Goal: Task Accomplishment & Management: Use online tool/utility

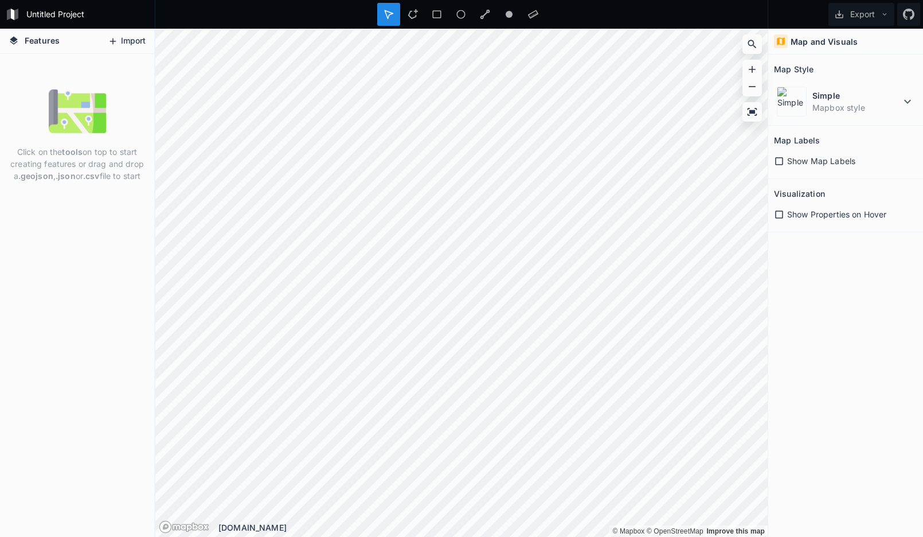
click at [130, 38] on button "Import" at bounding box center [126, 41] width 49 height 18
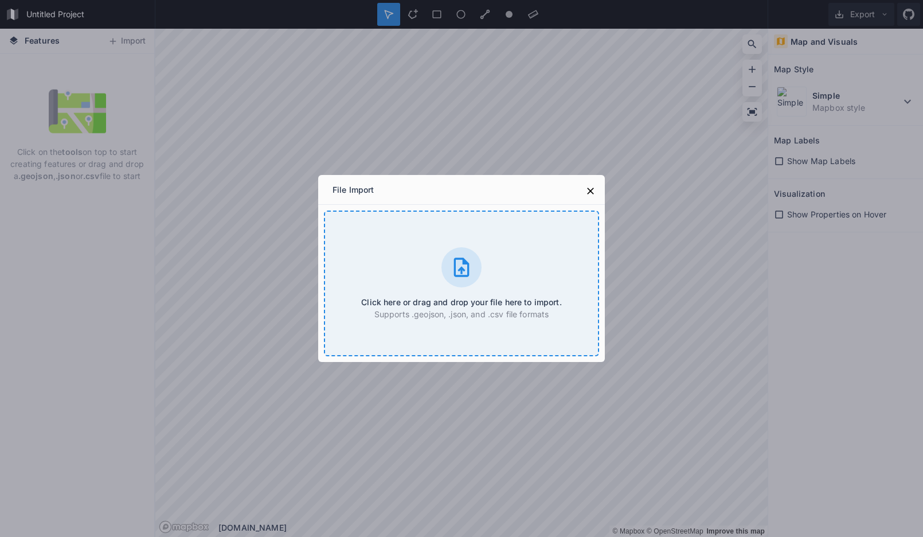
click at [472, 274] on icon at bounding box center [461, 267] width 23 height 23
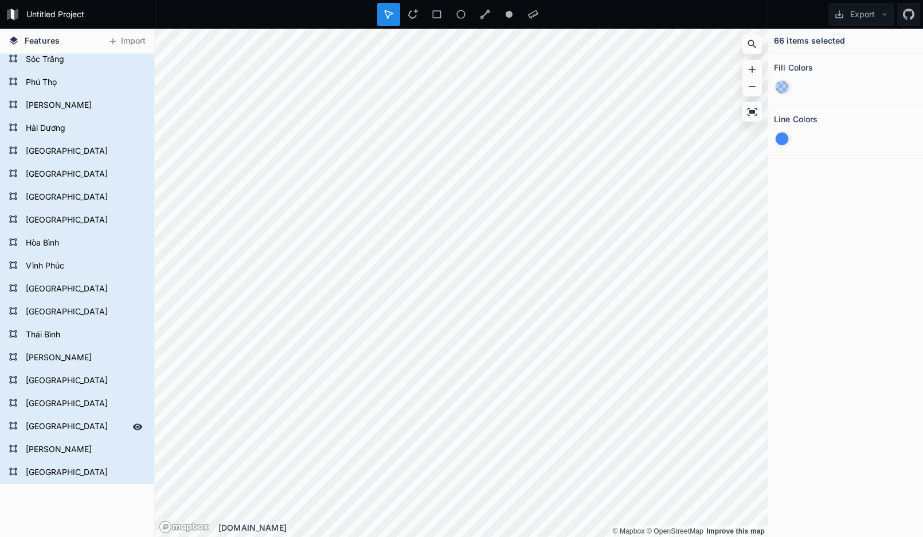
scroll to position [206, 0]
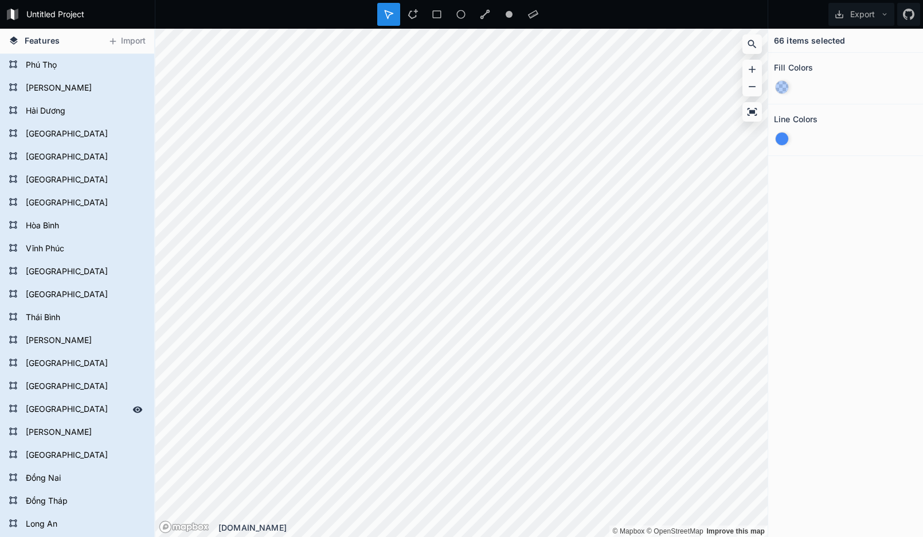
click at [44, 413] on form "[GEOGRAPHIC_DATA]" at bounding box center [75, 409] width 107 height 17
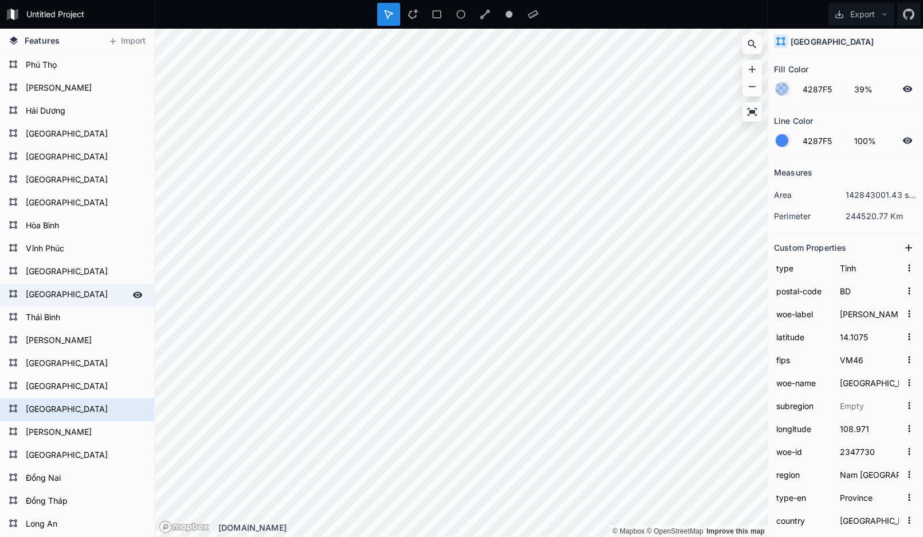
click at [76, 290] on form "[GEOGRAPHIC_DATA]" at bounding box center [75, 294] width 107 height 17
type input "BG"
type input "[GEOGRAPHIC_DATA], [GEOGRAPHIC_DATA], [GEOGRAPHIC_DATA]"
type input "21.3512"
type input "VM71"
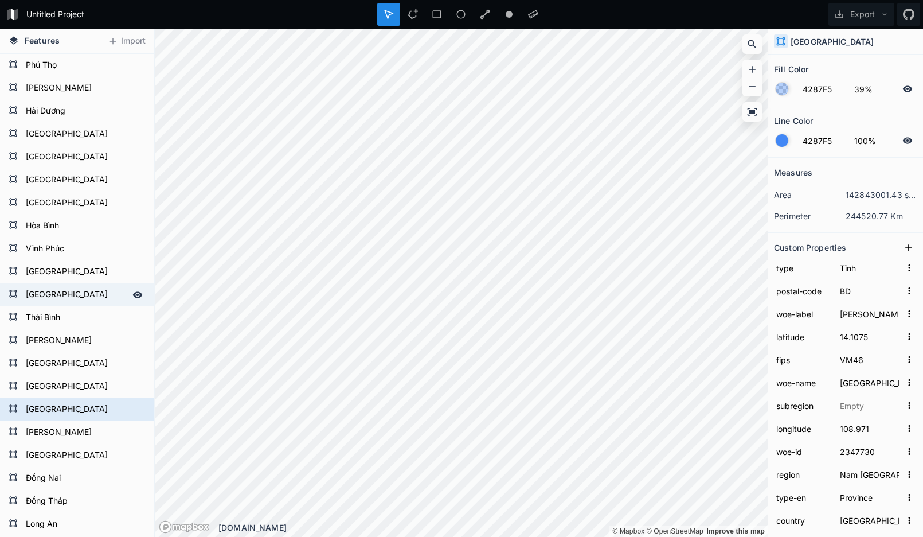
type input "[GEOGRAPHIC_DATA]"
type input "106.493"
type input "20070087"
type input "[GEOGRAPHIC_DATA]"
type input "Bac Giang"
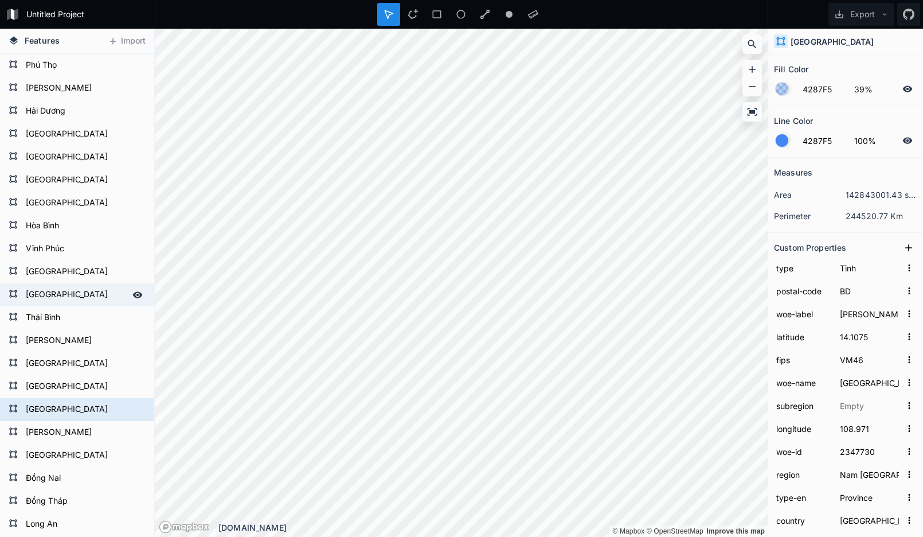
type input "[DOMAIN_NAME]"
type input "VN-54"
type input "BG"
type input "24"
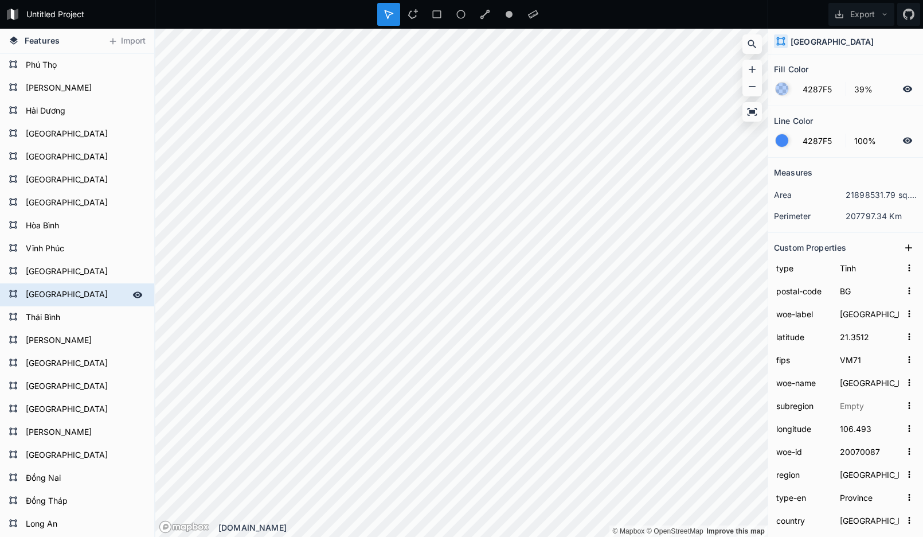
click at [132, 296] on icon at bounding box center [137, 295] width 10 height 10
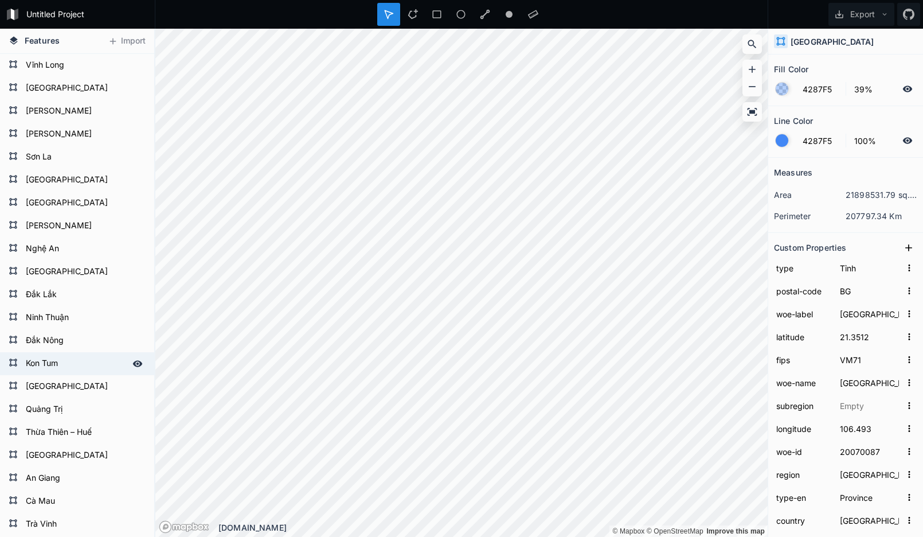
click at [52, 372] on form "Kon Tum" at bounding box center [75, 363] width 107 height 17
type input "Kon Tum, [GEOGRAPHIC_DATA], [GEOGRAPHIC_DATA]"
type input "14.7451"
type input "VM55"
type input "Kon Tum"
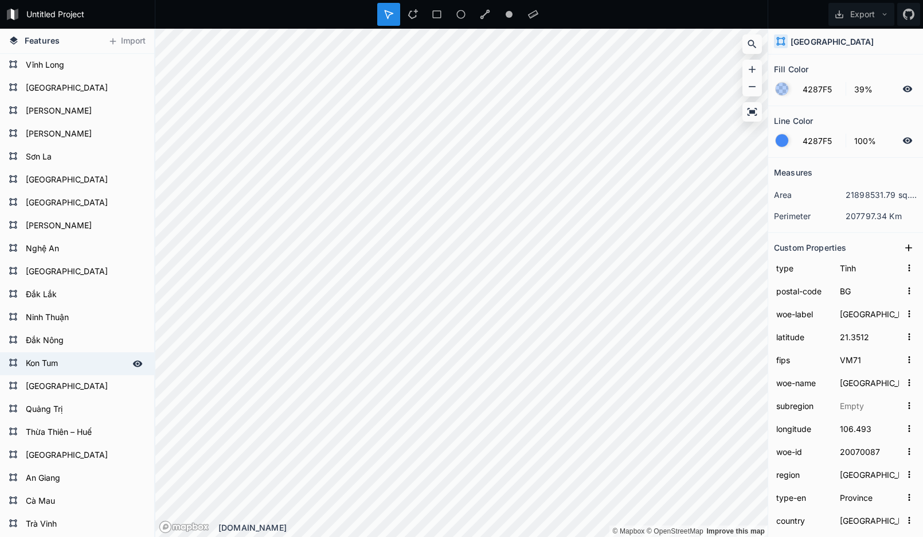
type input "107.969"
type input "20070076"
type input "Nam [GEOGRAPHIC_DATA]"
type input "VN."
type input "VN-28"
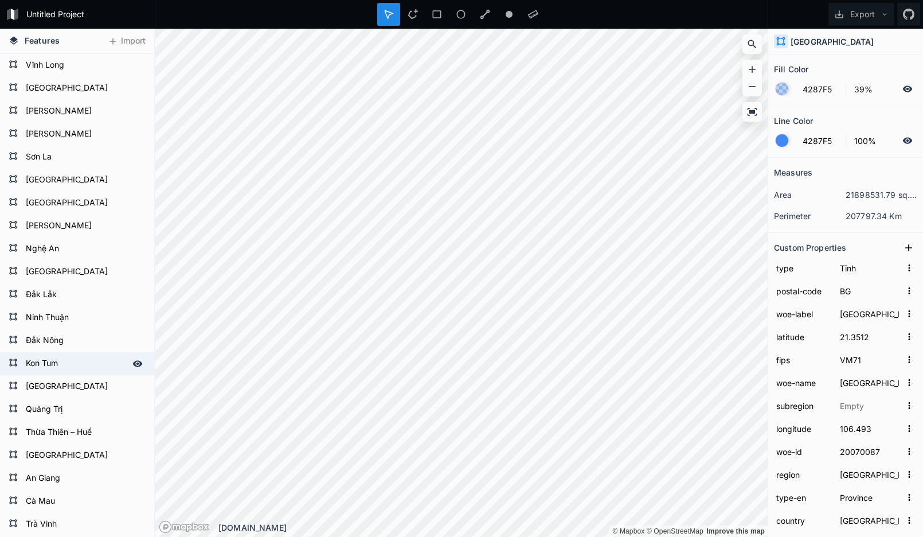
type input "KT"
type input "62"
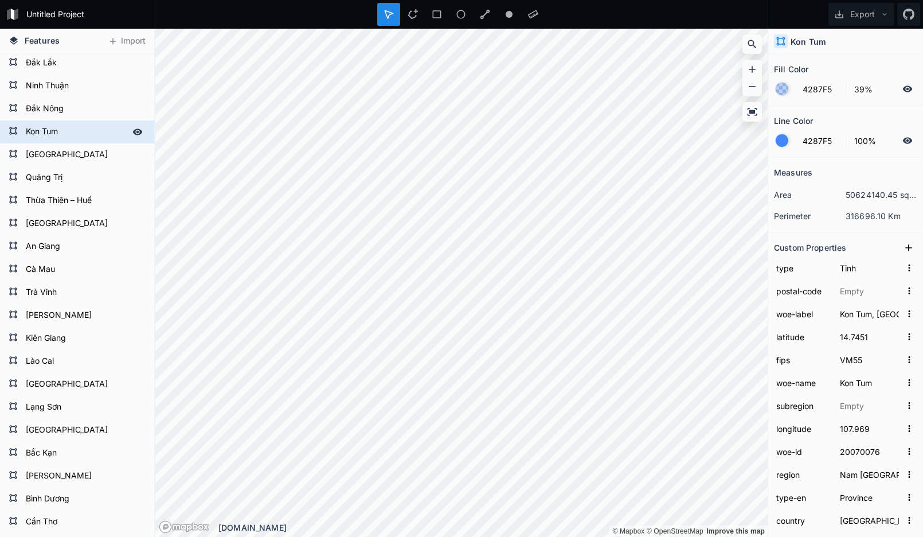
scroll to position [1203, 0]
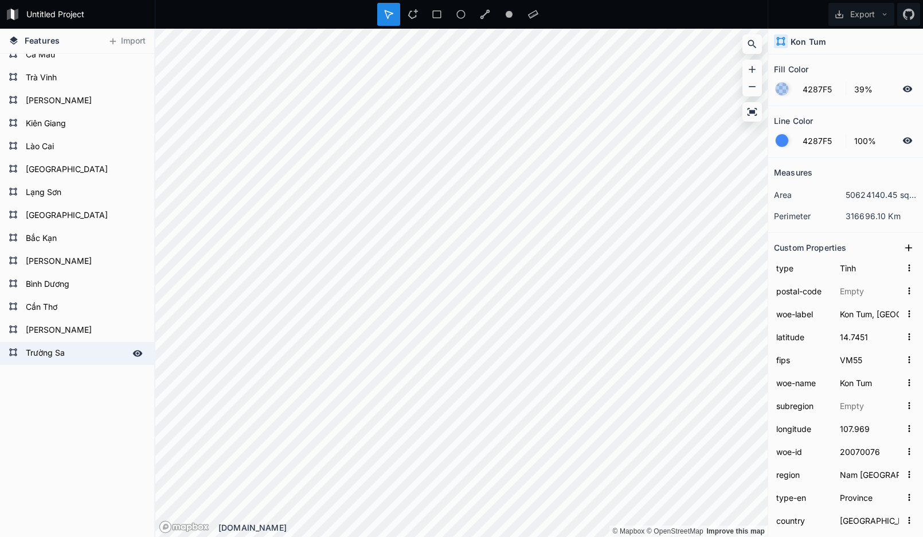
click at [69, 349] on form "Trường Sa" at bounding box center [75, 353] width 107 height 17
type input "BI"
type input "[PERSON_NAME], [GEOGRAPHIC_DATA], [GEOGRAPHIC_DATA]"
type input "11.1382"
type input "VM75"
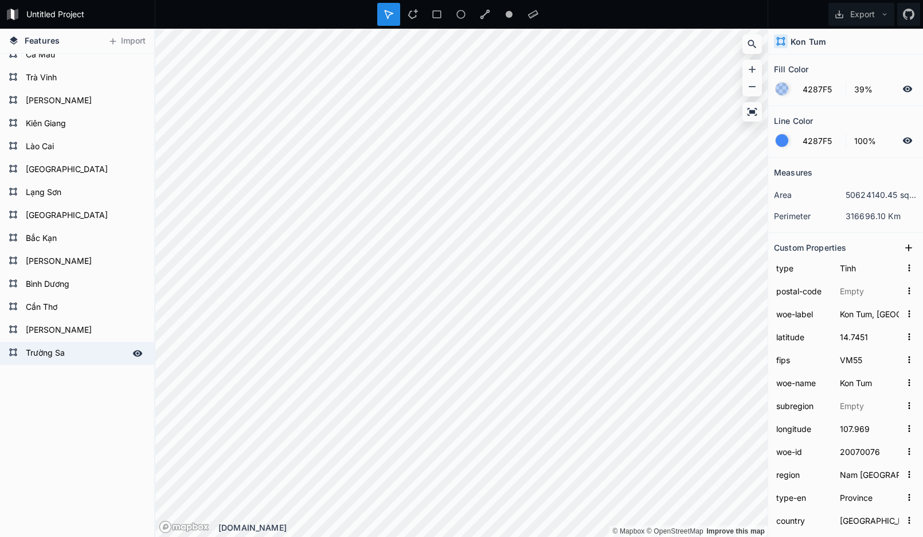
type input "Trường Sa"
type input "106.659"
type input "20070078"
type input "[GEOGRAPHIC_DATA]"
type input "Trường Sa"
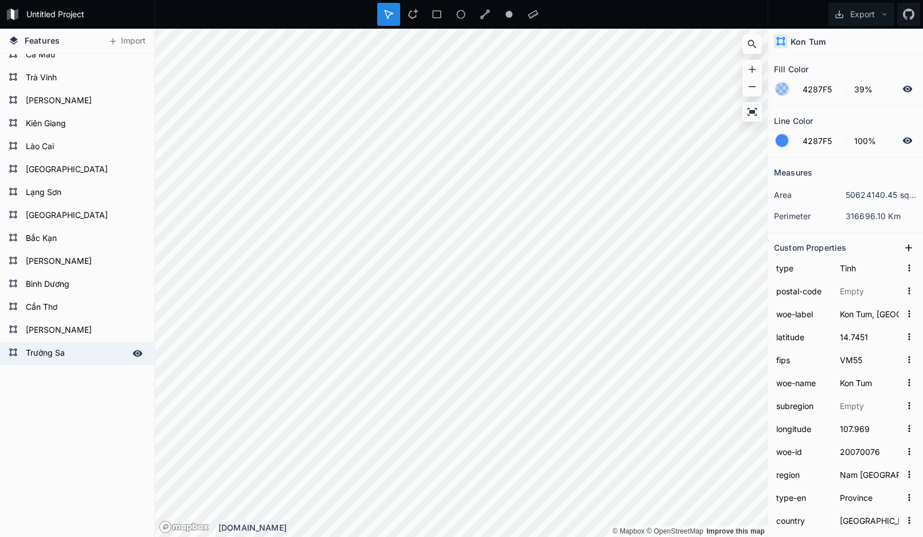
type input "[DOMAIN_NAME]"
type input "VN-57"
type input "TRUONGSA"
type input "truongsa"
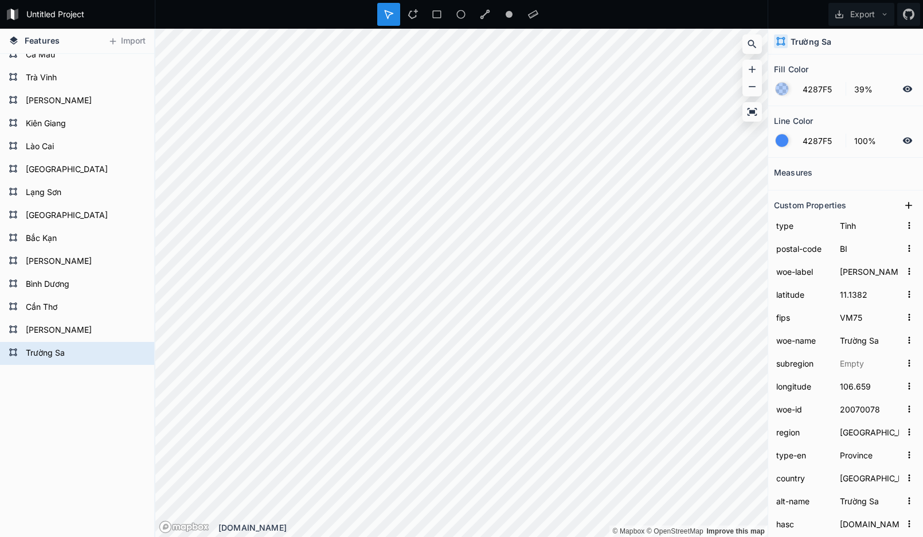
click at [69, 349] on form "Trường Sa" at bounding box center [83, 353] width 123 height 17
click at [133, 353] on icon at bounding box center [138, 353] width 10 height 6
click at [388, 11] on icon at bounding box center [389, 14] width 10 height 10
click at [425, 15] on div at bounding box center [436, 14] width 23 height 23
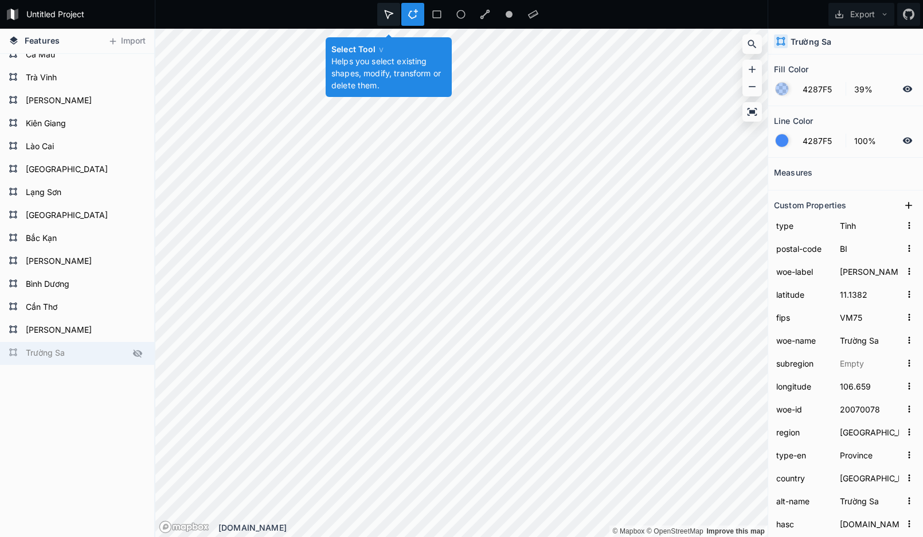
click at [388, 17] on icon at bounding box center [389, 14] width 8 height 8
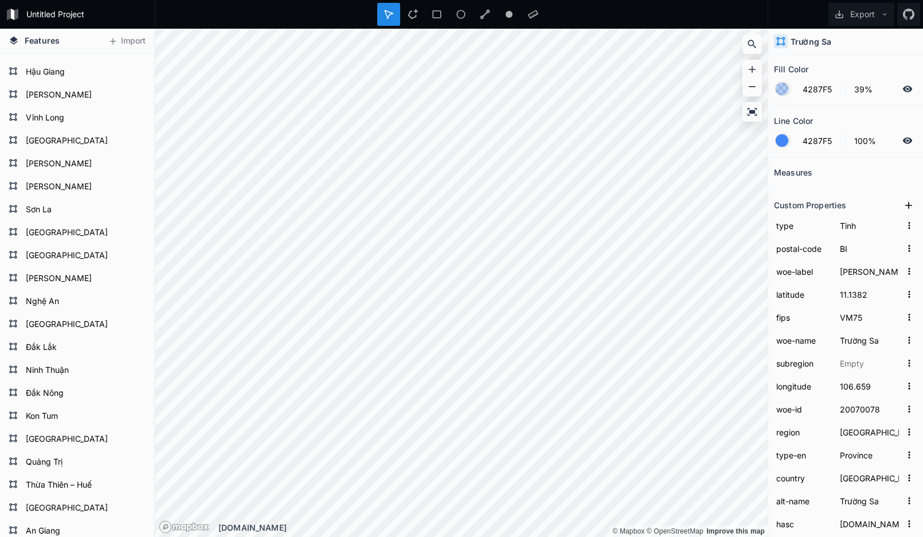
scroll to position [653, 0]
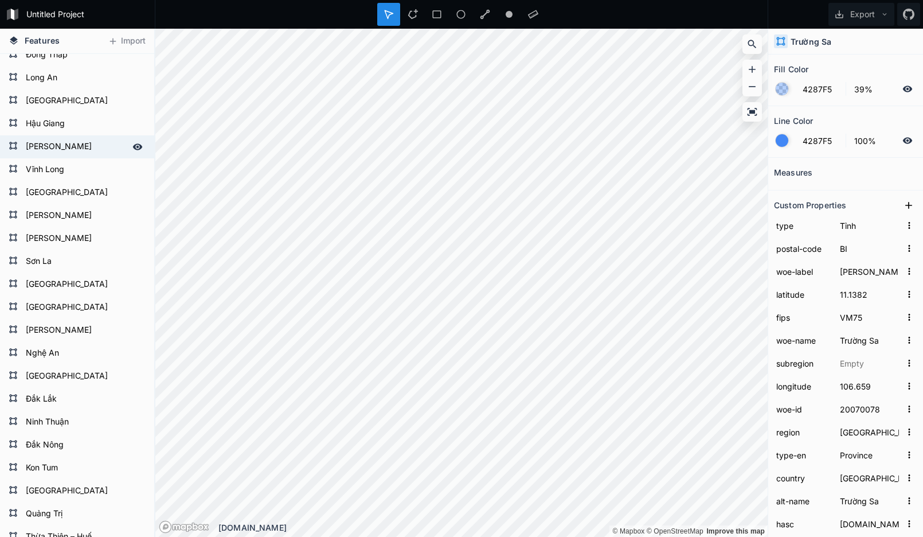
click at [48, 158] on div "[GEOGRAPHIC_DATA] [GEOGRAPHIC_DATA] [GEOGRAPHIC_DATA] [GEOGRAPHIC_DATA] [GEOGRA…" at bounding box center [77, 158] width 154 height 1514
click at [52, 149] on form "[PERSON_NAME]" at bounding box center [75, 146] width 107 height 17
type input "BL"
type input "Bac Lieu, [GEOGRAPHIC_DATA], [GEOGRAPHIC_DATA]"
type input "9.339410000000001"
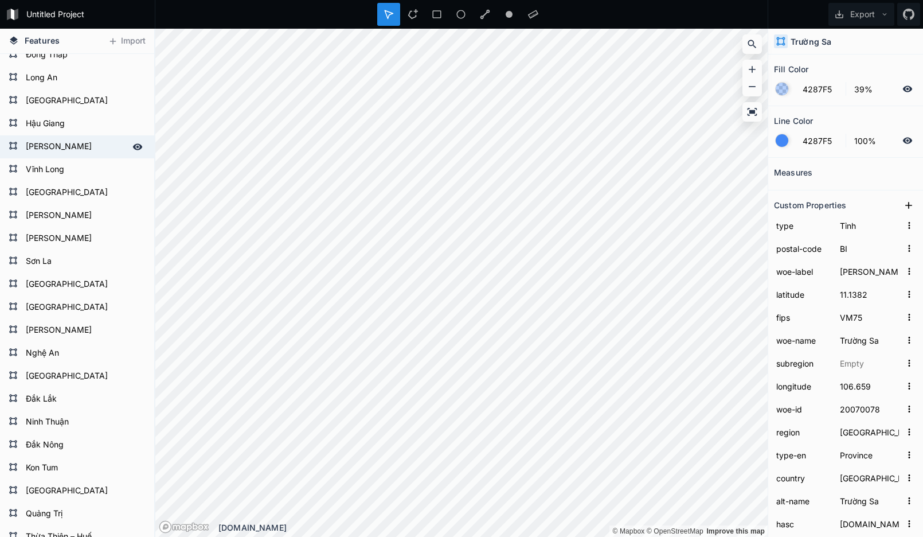
type input "VM73"
type input "[PERSON_NAME]"
type input "105.573"
type input "20070081"
type input "Đồng bằng sông Cửu Long"
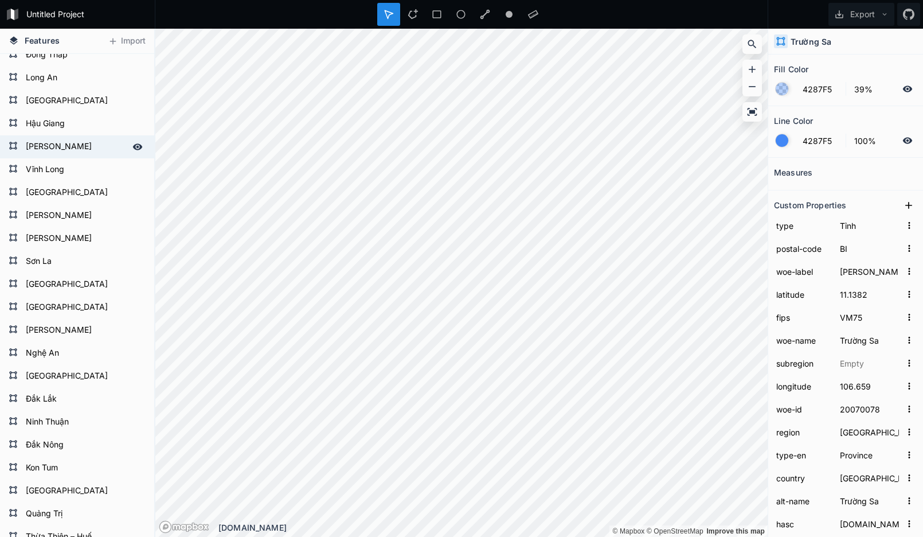
type input "Bac Lieu"
type input "VN.BL"
type input "VN-55"
type input "BL"
type input "95"
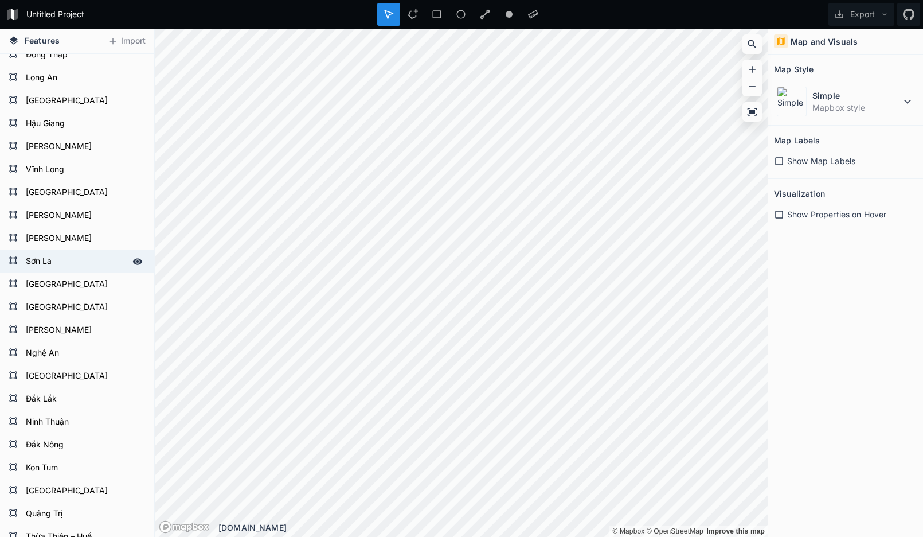
click at [63, 267] on form "Sơn La" at bounding box center [75, 261] width 107 height 17
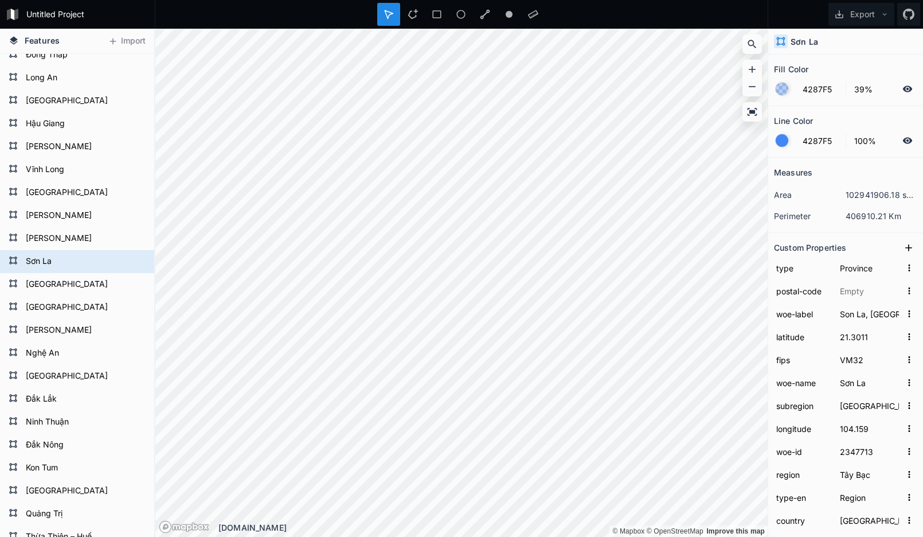
click at [873, 216] on dd "406910.21 Km" at bounding box center [882, 216] width 72 height 12
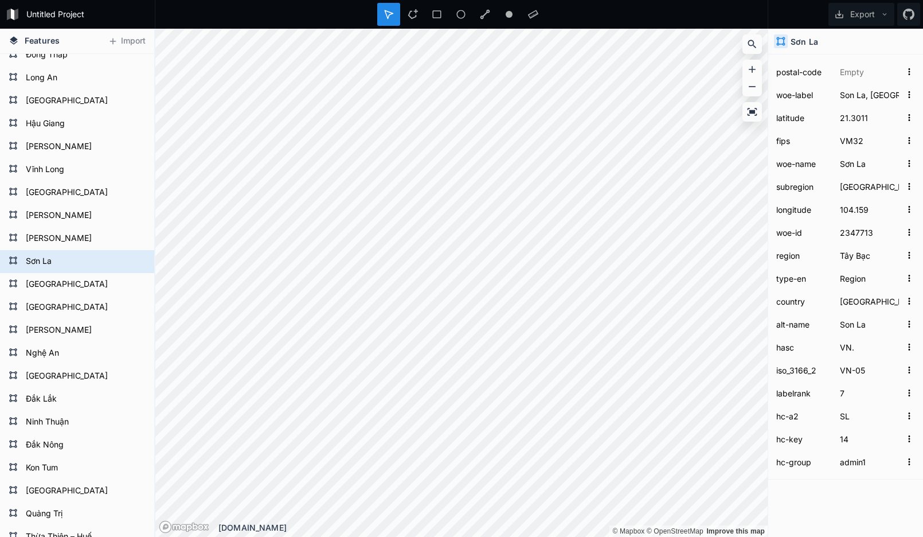
scroll to position [0, 0]
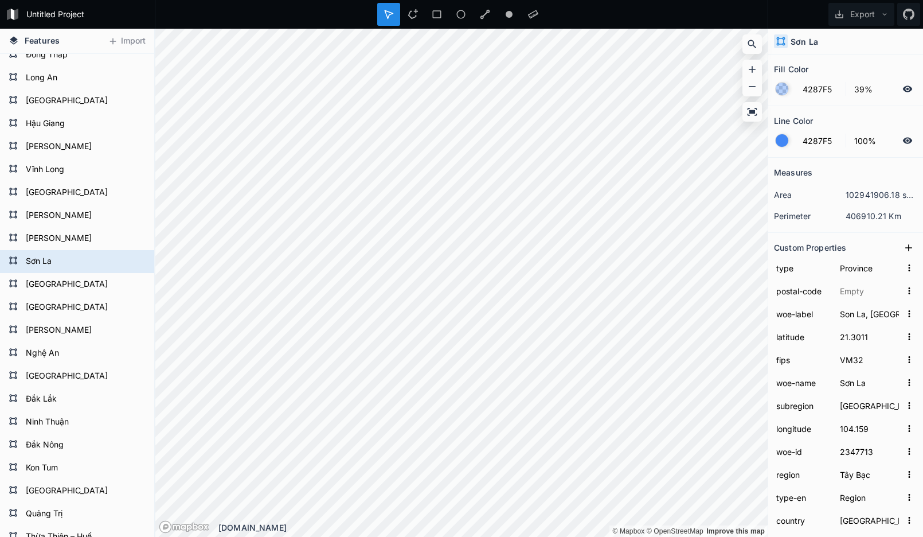
click at [786, 146] on div at bounding box center [782, 141] width 14 height 14
click at [785, 144] on div at bounding box center [782, 140] width 13 height 13
click at [807, 142] on input "4287F5" at bounding box center [821, 141] width 50 height 14
click at [903, 140] on icon at bounding box center [908, 140] width 10 height 10
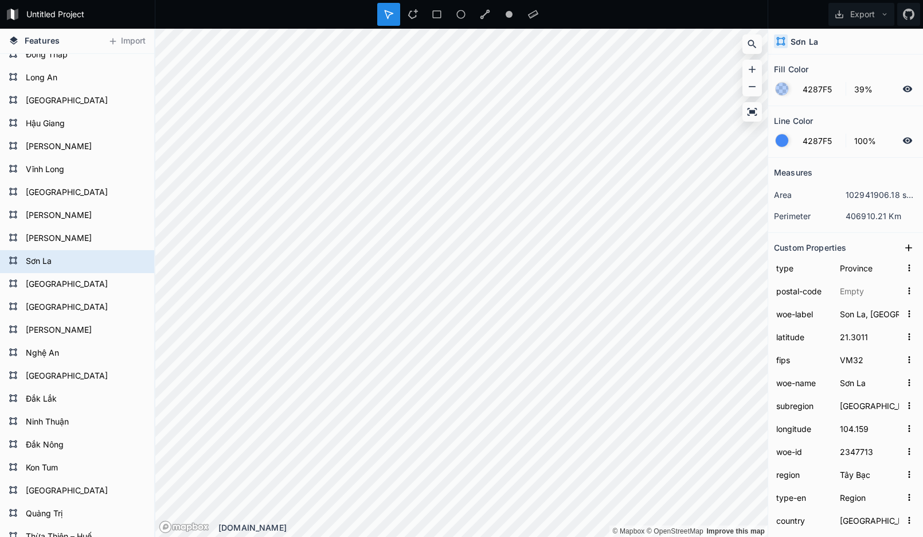
click at [780, 140] on div at bounding box center [782, 140] width 13 height 13
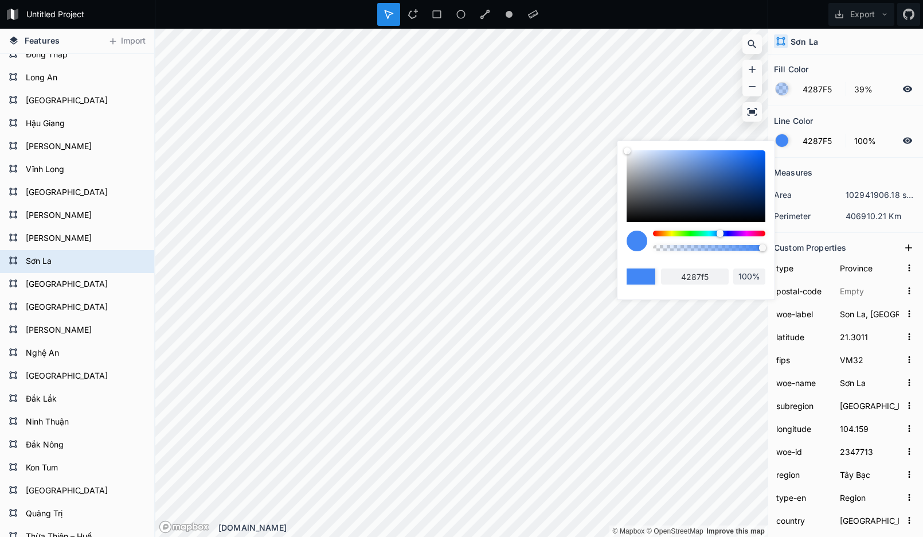
drag, startPoint x: 719, startPoint y: 174, endPoint x: 709, endPoint y: 221, distance: 47.5
click at [709, 221] on div at bounding box center [696, 186] width 139 height 72
type input "020305"
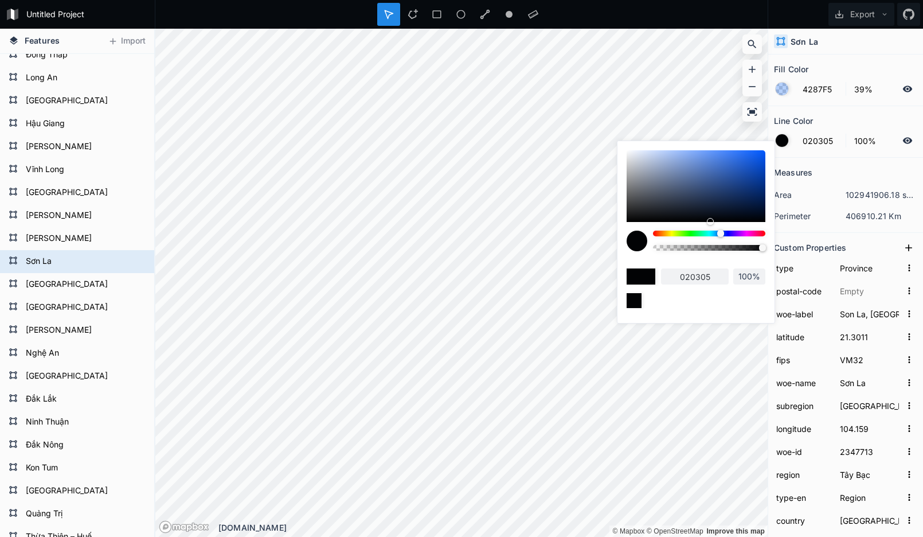
type input "050204"
type input "050203"
type input "050202"
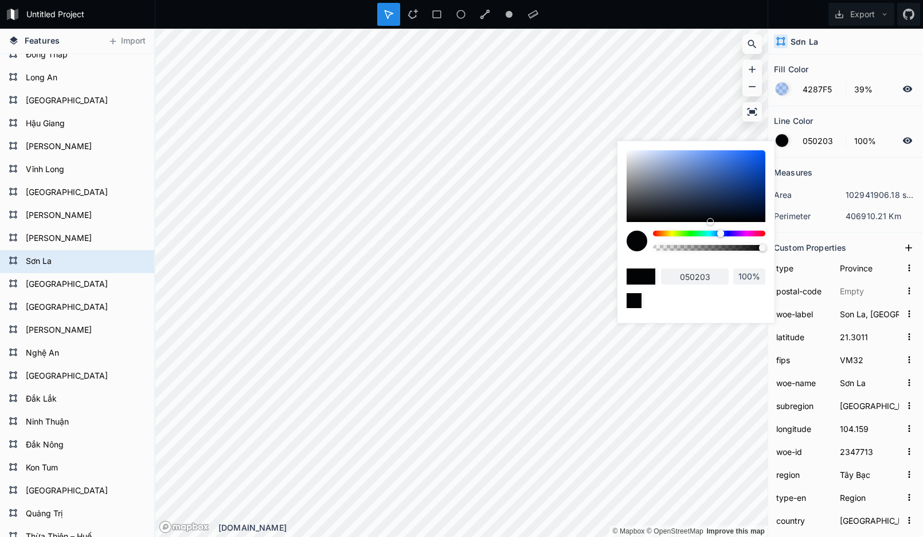
type input "050202"
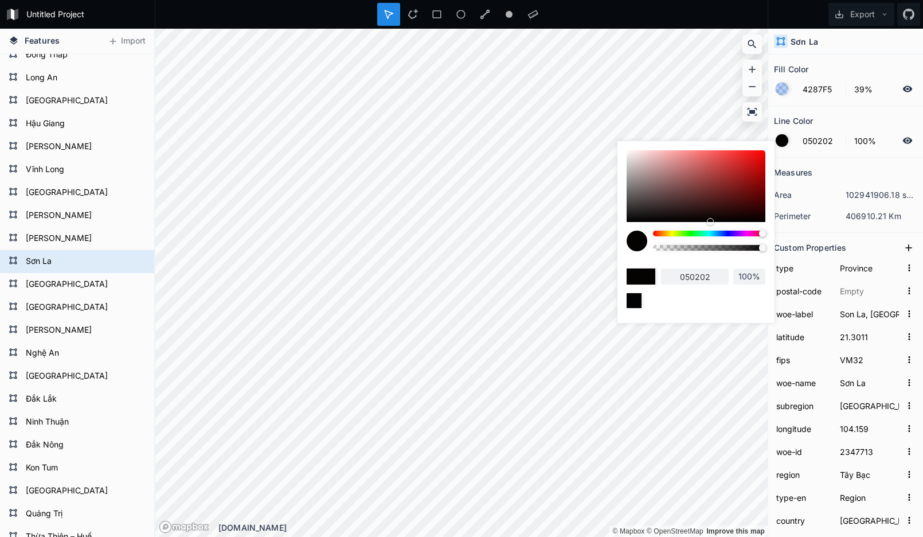
drag, startPoint x: 721, startPoint y: 231, endPoint x: 768, endPoint y: 232, distance: 47.0
click at [768, 232] on div at bounding box center [766, 234] width 6 height 6
drag, startPoint x: 730, startPoint y: 169, endPoint x: 753, endPoint y: 171, distance: 23.1
click at [753, 171] on div at bounding box center [696, 186] width 139 height 72
type input "B51010"
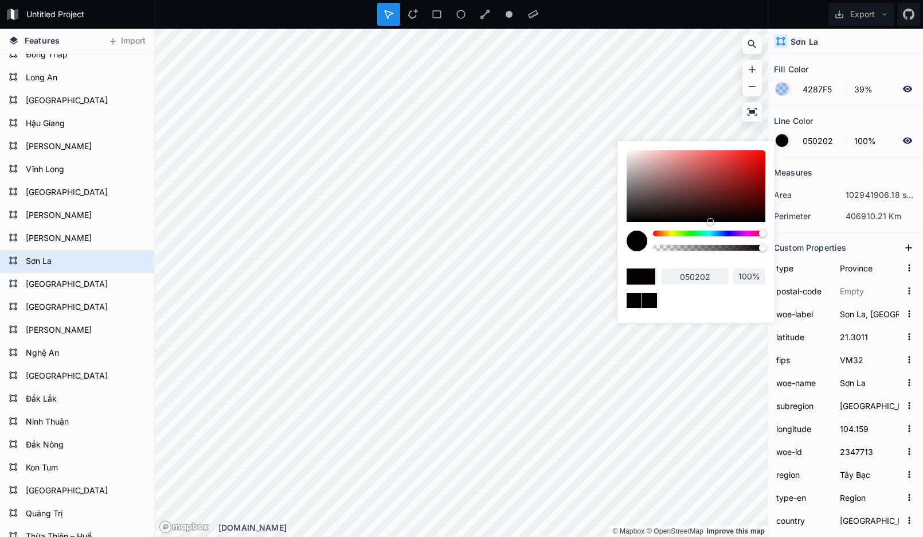
type input "b51010"
drag, startPoint x: 744, startPoint y: 205, endPoint x: 669, endPoint y: 201, distance: 75.2
click at [663, 202] on div at bounding box center [696, 186] width 139 height 72
type input "473535"
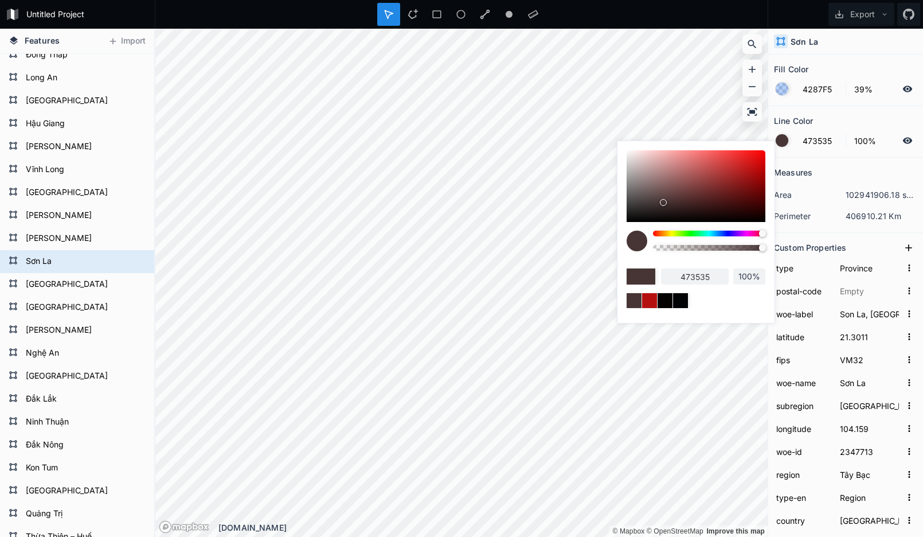
drag, startPoint x: 701, startPoint y: 184, endPoint x: 690, endPoint y: 202, distance: 20.6
click at [749, 159] on div at bounding box center [696, 186] width 139 height 72
type input "DE1B1B"
type input "de1b1b"
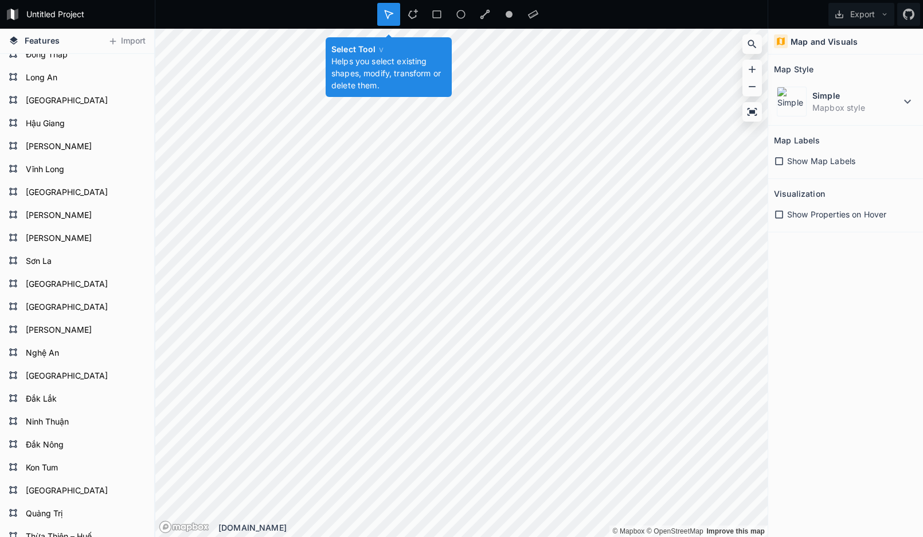
click at [381, 15] on div at bounding box center [388, 14] width 23 height 23
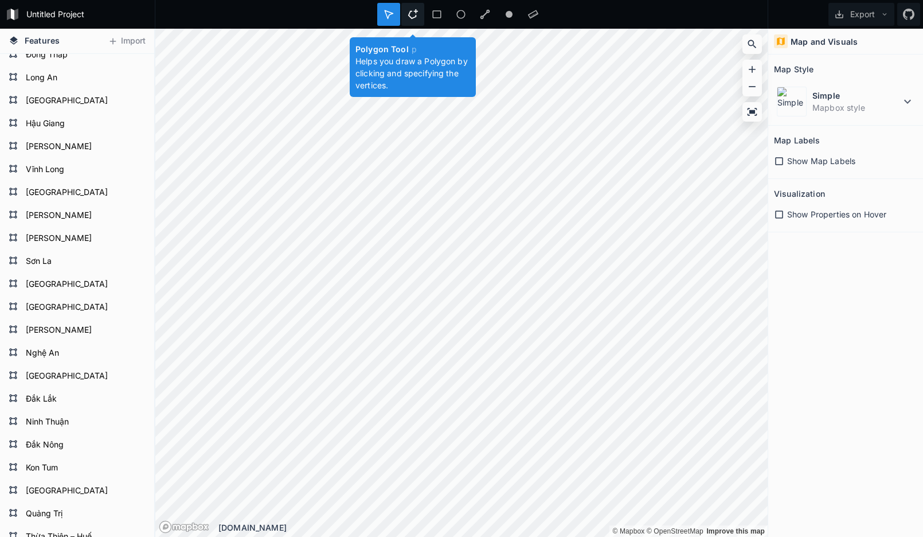
click at [417, 19] on icon at bounding box center [413, 14] width 10 height 10
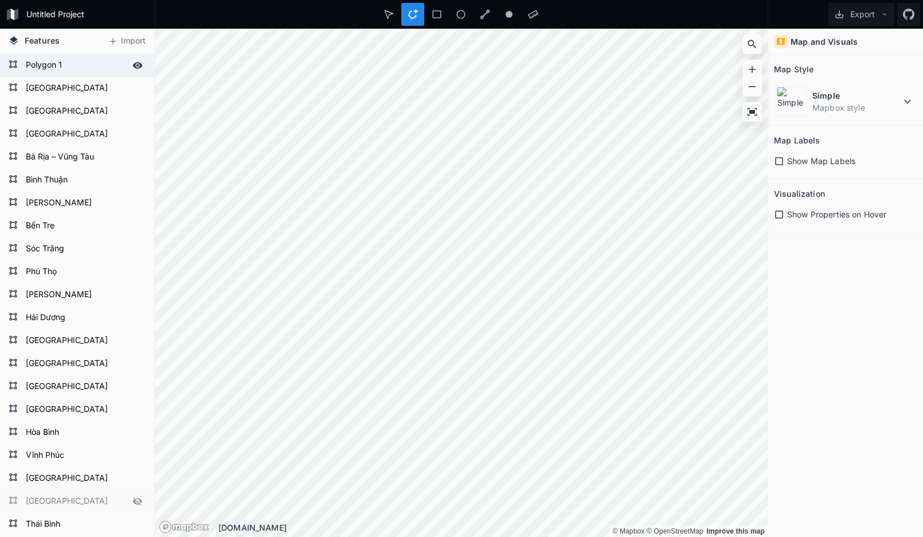
click at [132, 67] on icon at bounding box center [137, 65] width 10 height 10
click at [132, 88] on icon at bounding box center [137, 88] width 10 height 10
click at [133, 88] on icon at bounding box center [137, 88] width 9 height 8
click at [133, 88] on icon at bounding box center [138, 88] width 10 height 6
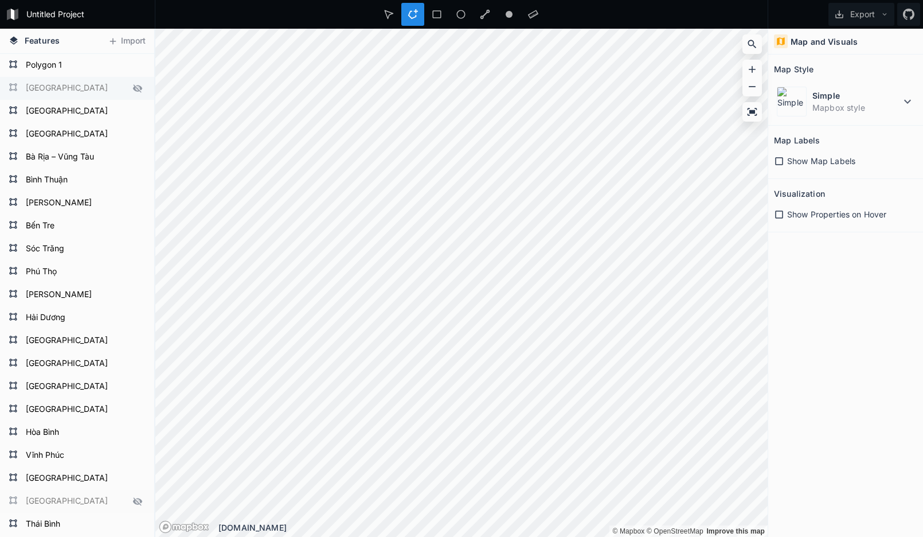
click at [133, 88] on icon at bounding box center [137, 88] width 9 height 8
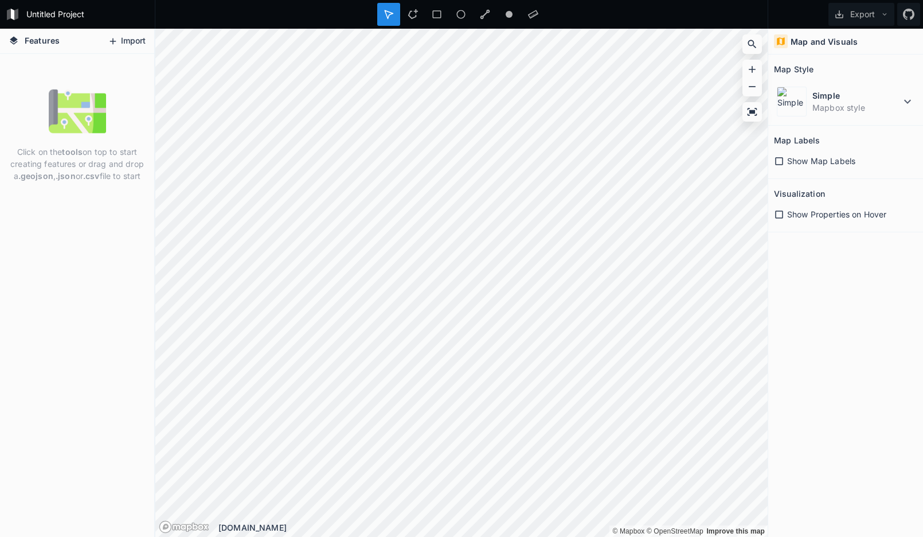
click at [138, 41] on button "Import" at bounding box center [126, 41] width 49 height 18
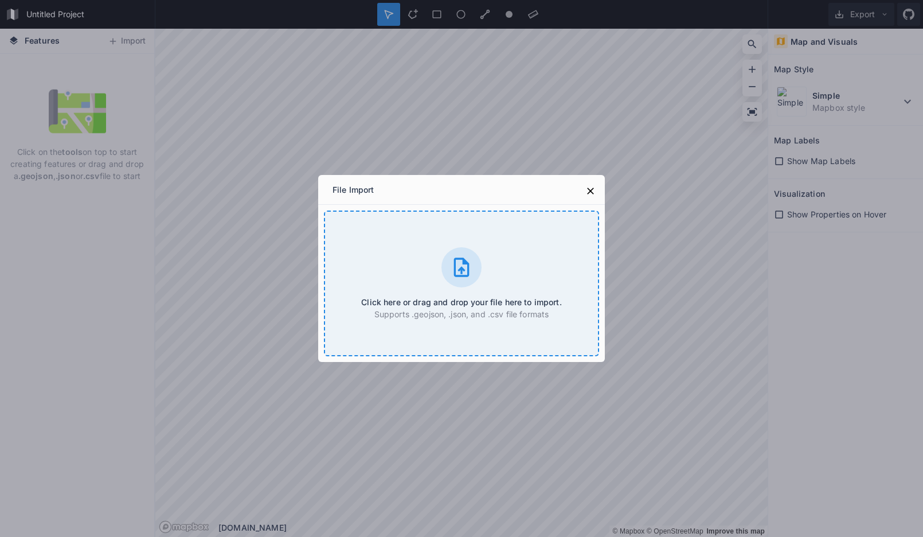
click at [496, 263] on div "Click here or drag and drop your file here to import. Supports .geojson, .json,…" at bounding box center [461, 283] width 275 height 146
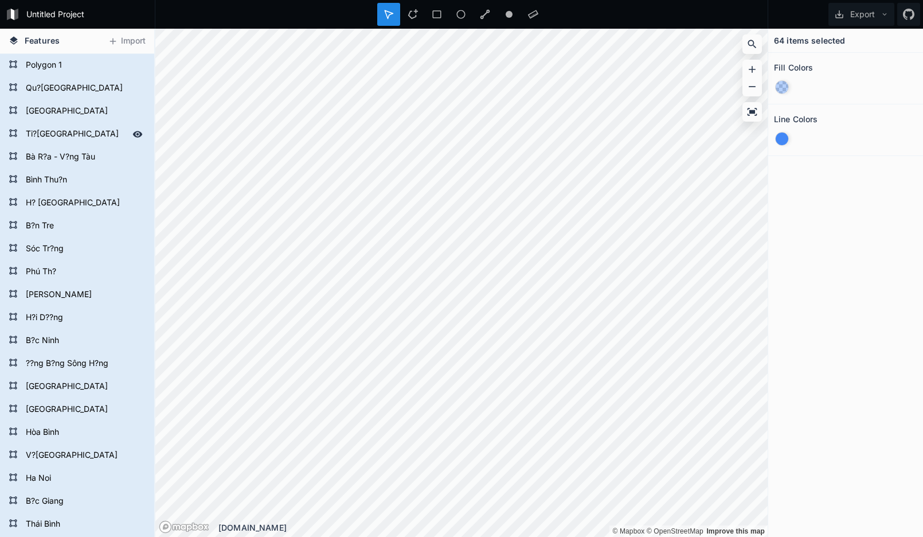
click at [72, 132] on form "Ti?n Giang" at bounding box center [75, 134] width 107 height 17
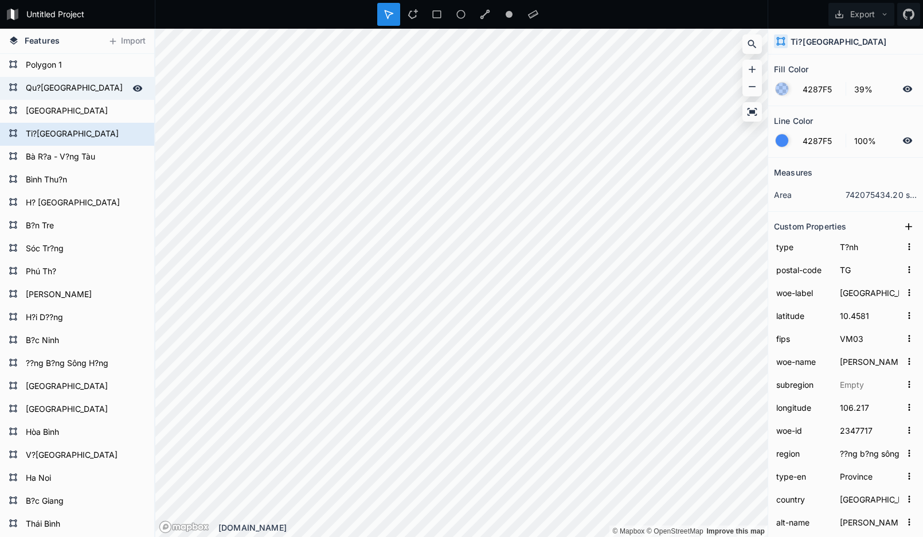
click at [71, 81] on form "Qu?ng Ninh" at bounding box center [75, 88] width 107 height 17
type input "QN"
type input "Quang Ninh, VN, Vietnam"
type input "21.223"
type input "VM13"
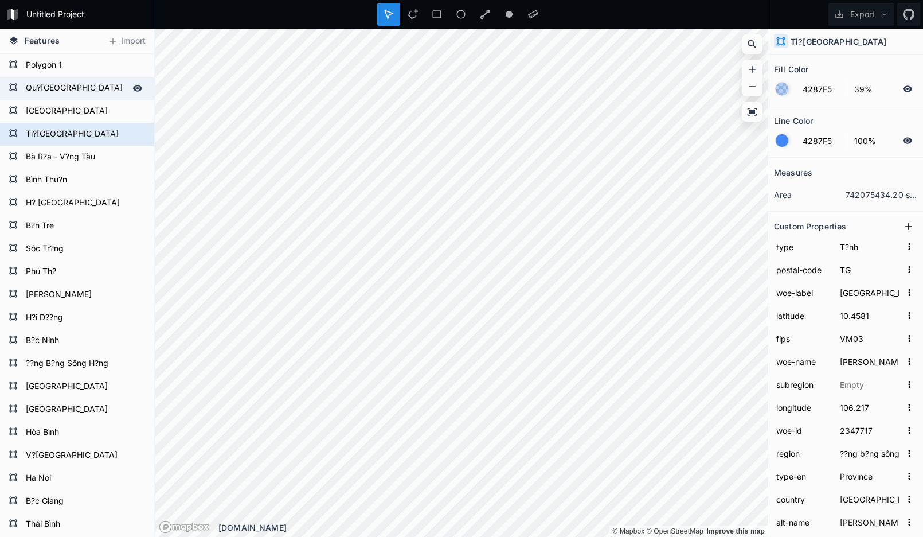
type input "Qu?ng Ninh"
type input "107.181"
type input "2347712"
type input "?ông B?c"
type input "Quang Ninh"
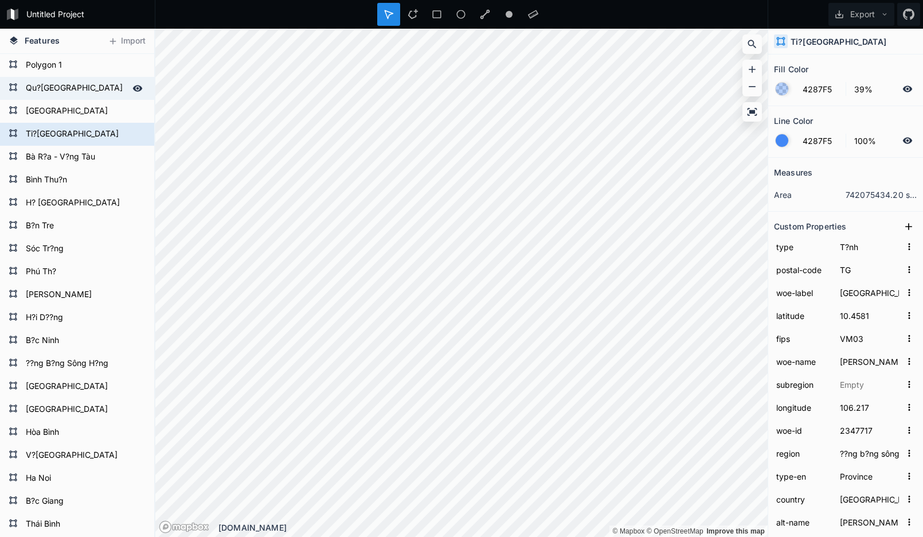
type input "VN.QN"
type input "VN-13"
type input "QN"
type input "vn-qn"
click at [71, 81] on form "Qu?ng Ninh" at bounding box center [75, 88] width 107 height 17
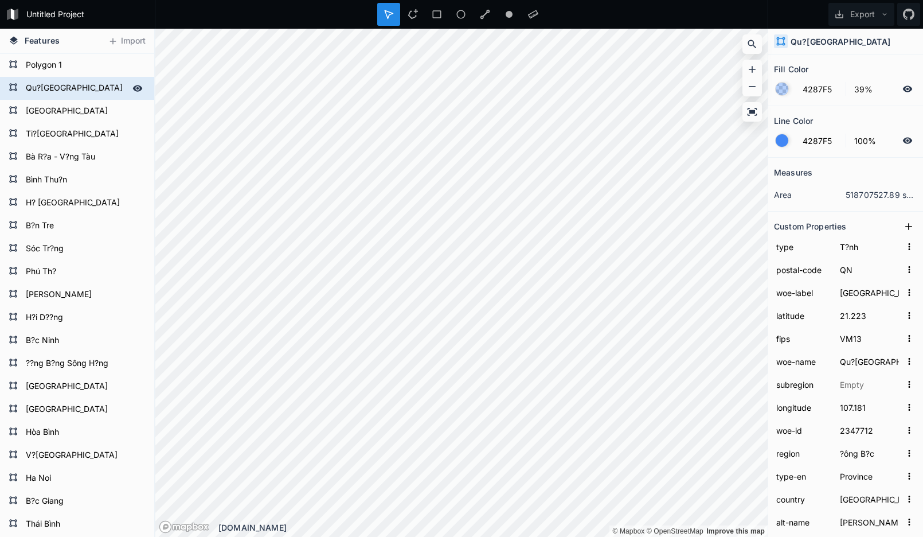
click at [71, 81] on form "Qu?ng Ninh" at bounding box center [75, 88] width 107 height 17
click at [71, 81] on input "Qu?ng Ninh" at bounding box center [75, 88] width 107 height 16
click at [15, 85] on icon at bounding box center [12, 86] width 7 height 7
click at [13, 86] on icon at bounding box center [13, 87] width 9 height 9
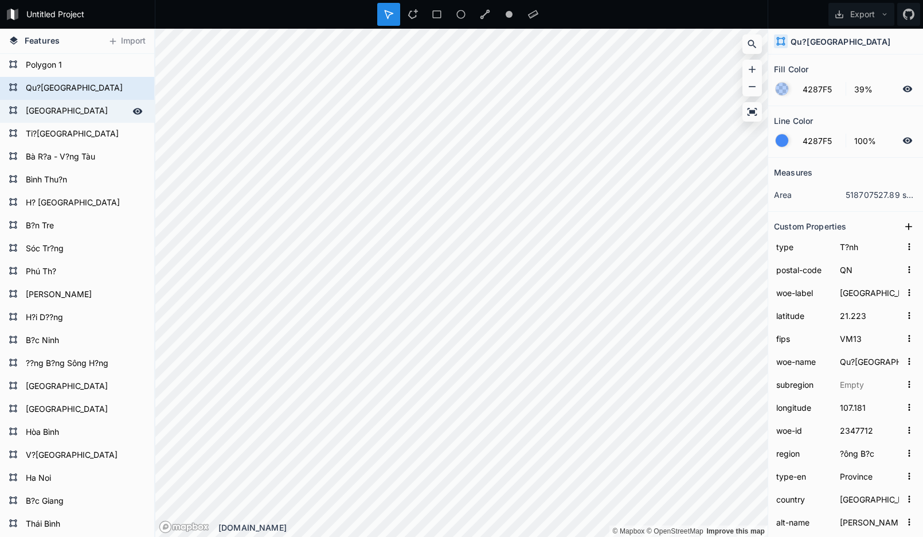
click at [83, 107] on form "[GEOGRAPHIC_DATA]" at bounding box center [75, 111] width 107 height 17
type input "KH"
type input "Khanh Hoa, VN, Vietnam"
type input "12.6049"
type input "VM54"
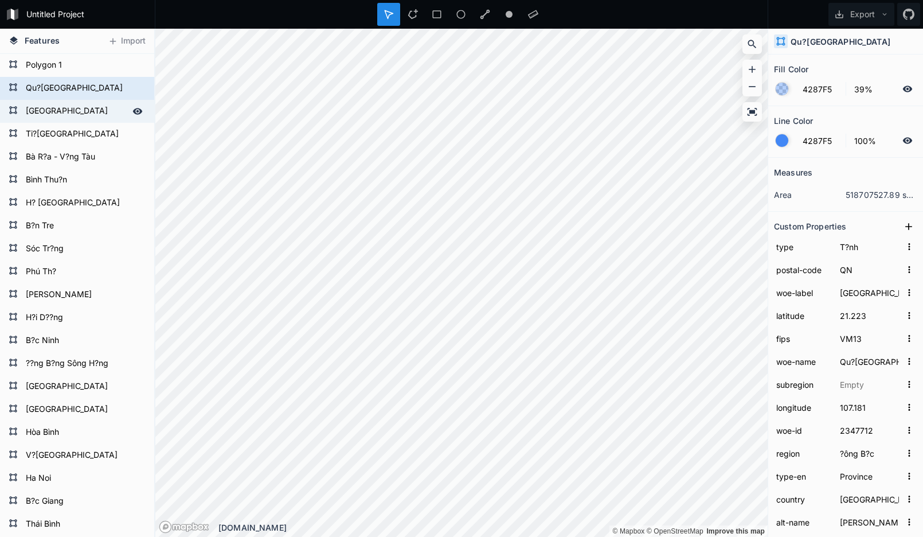
type input "[GEOGRAPHIC_DATA]"
type input "109.359"
type input "2347738"
type input "Nam Trung B?"
type input "Khanh Hoa"
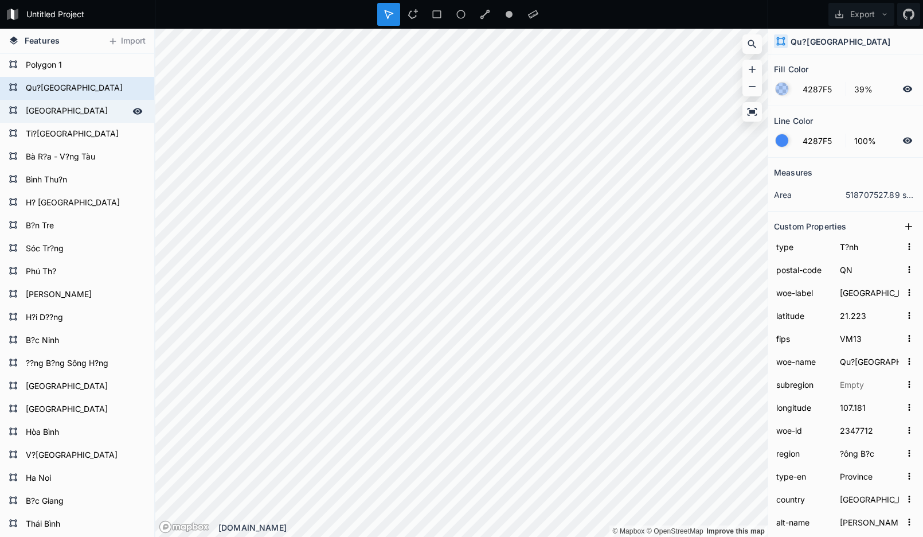
type input "VN.KH"
type input "VN-34"
type input "KH"
type input "vn-kh"
click at [83, 107] on form "[GEOGRAPHIC_DATA]" at bounding box center [75, 111] width 107 height 17
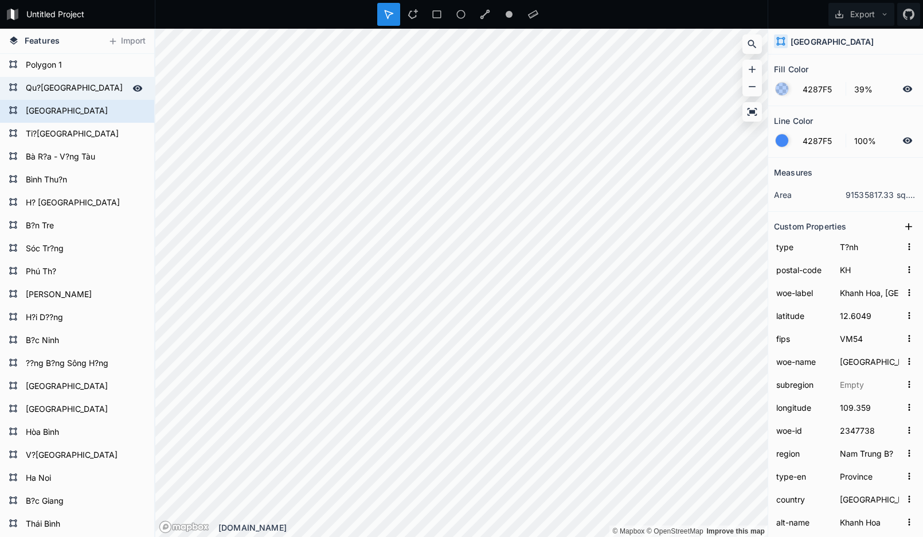
click at [40, 86] on form "Qu?ng Ninh" at bounding box center [75, 88] width 107 height 17
type input "QN"
type input "Quang Ninh, VN, Vietnam"
type input "21.223"
type input "VM13"
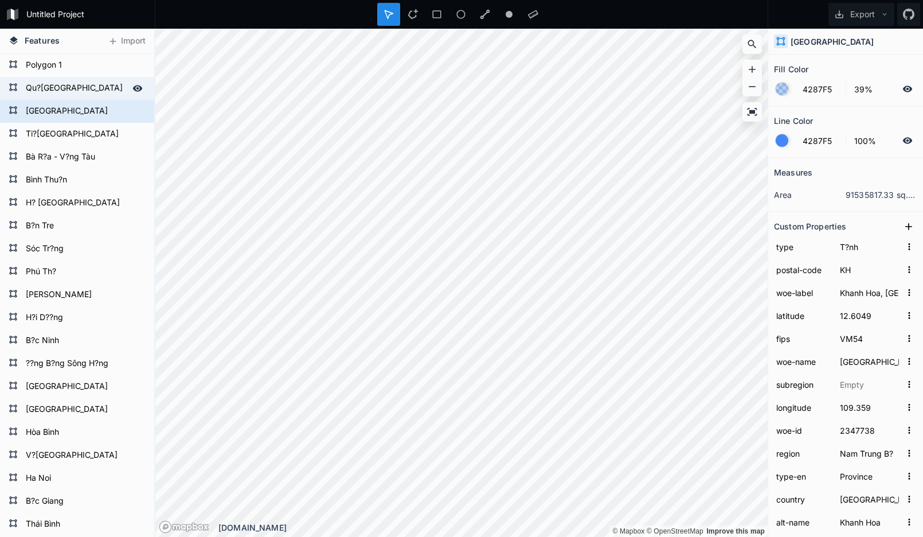
type input "Qu?ng Ninh"
type input "107.181"
type input "2347712"
type input "?ông B?c"
type input "Quang Ninh"
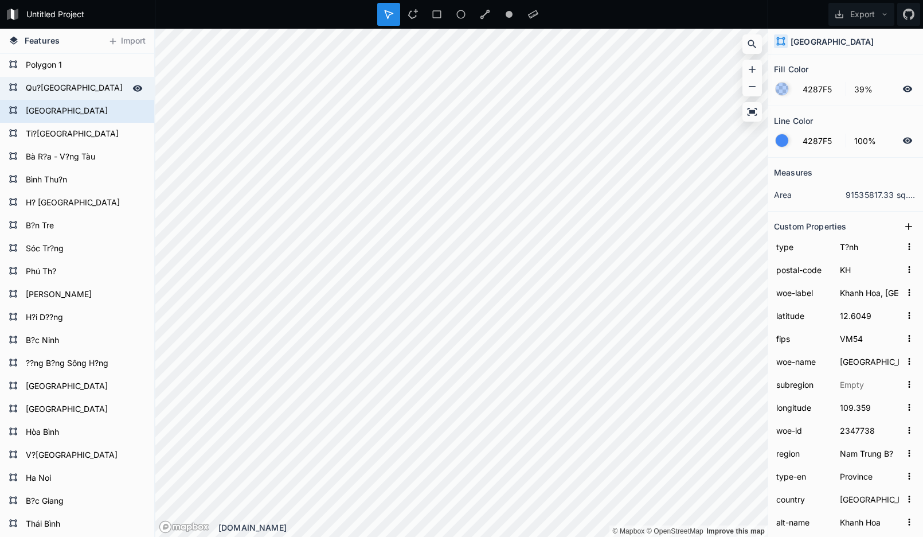
type input "VN.QN"
type input "VN-13"
type input "QN"
type input "vn-qn"
click at [40, 86] on form "Qu?ng Ninh" at bounding box center [75, 88] width 107 height 17
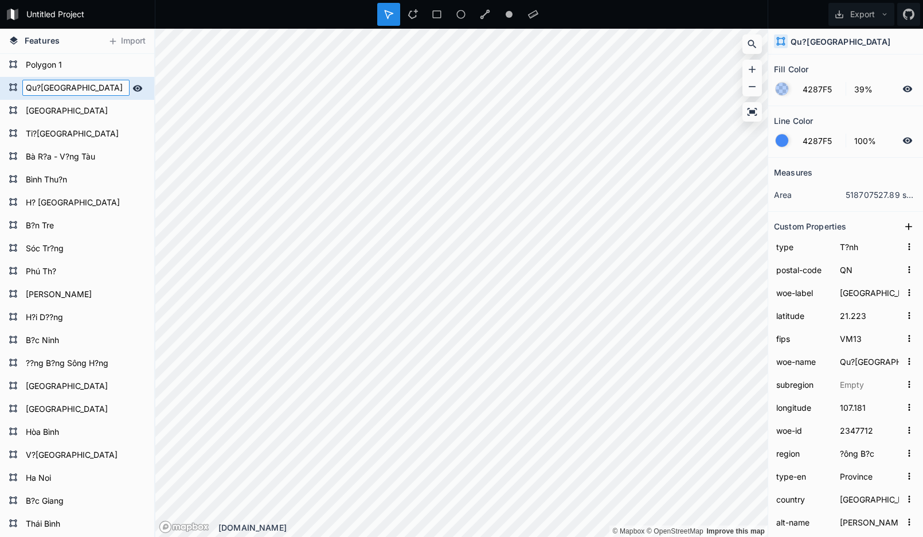
click at [40, 86] on input "Qu?ng Ninh" at bounding box center [75, 88] width 107 height 16
click at [17, 88] on icon at bounding box center [13, 87] width 9 height 9
click at [15, 88] on icon at bounding box center [13, 87] width 9 height 9
click at [133, 91] on icon at bounding box center [138, 88] width 10 height 6
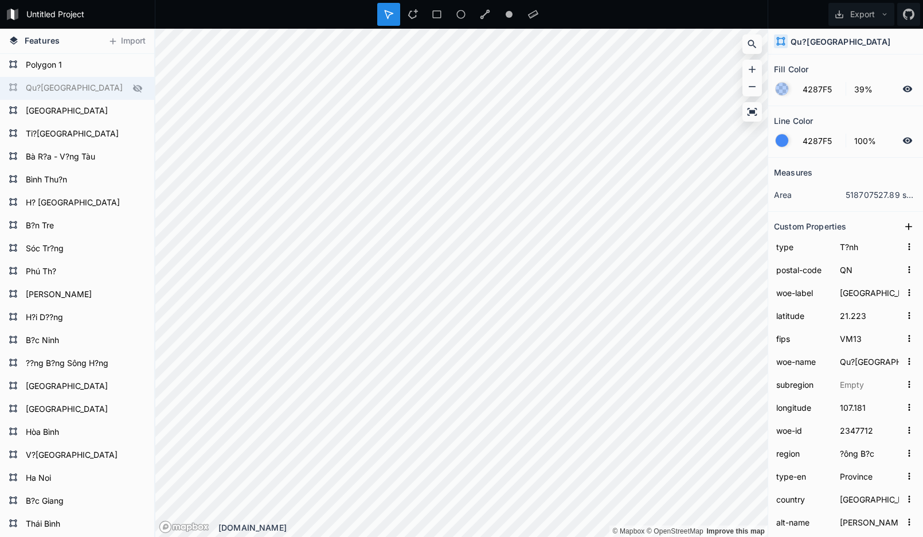
click at [133, 91] on icon at bounding box center [137, 88] width 9 height 8
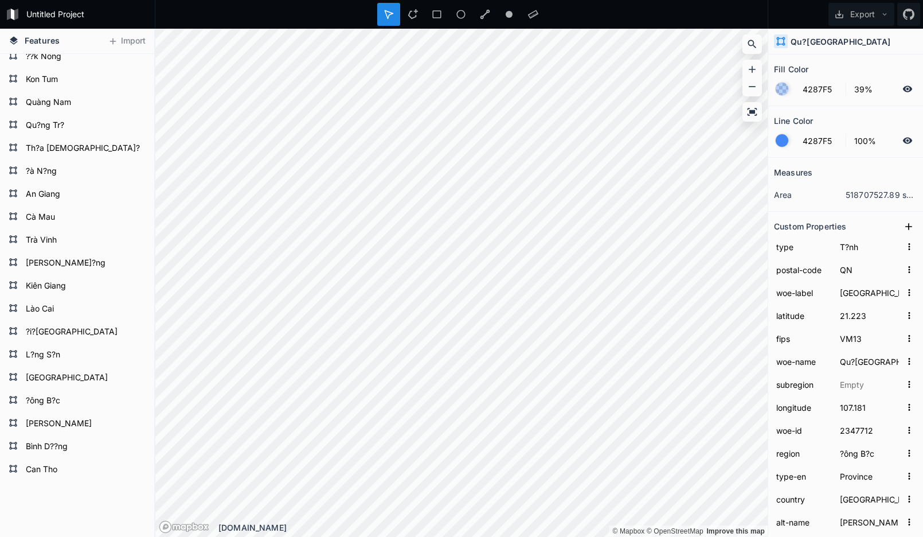
scroll to position [1032, 0]
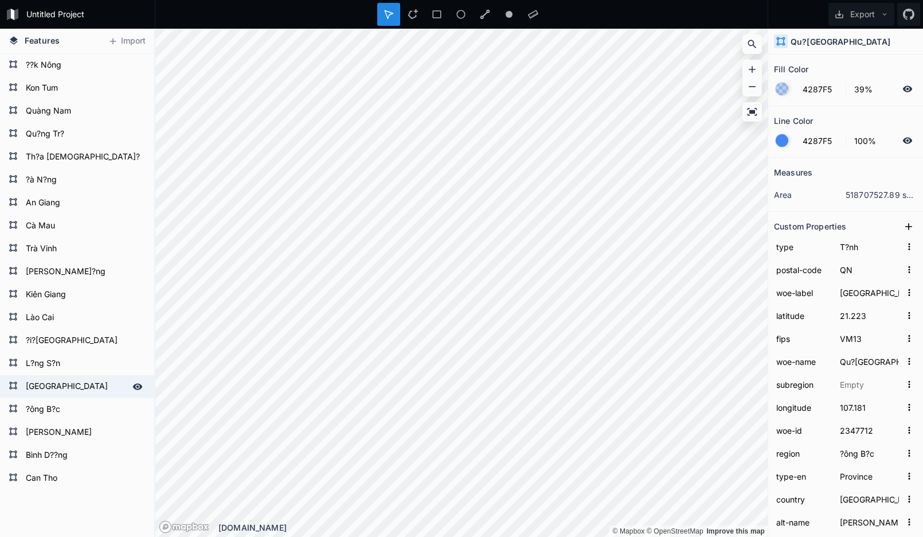
click at [69, 385] on form "[GEOGRAPHIC_DATA]" at bounding box center [75, 386] width 107 height 17
type input "TH"
type input "Thanh Hoa, VN, Vietnam"
type input "20.0917"
type input "VM34"
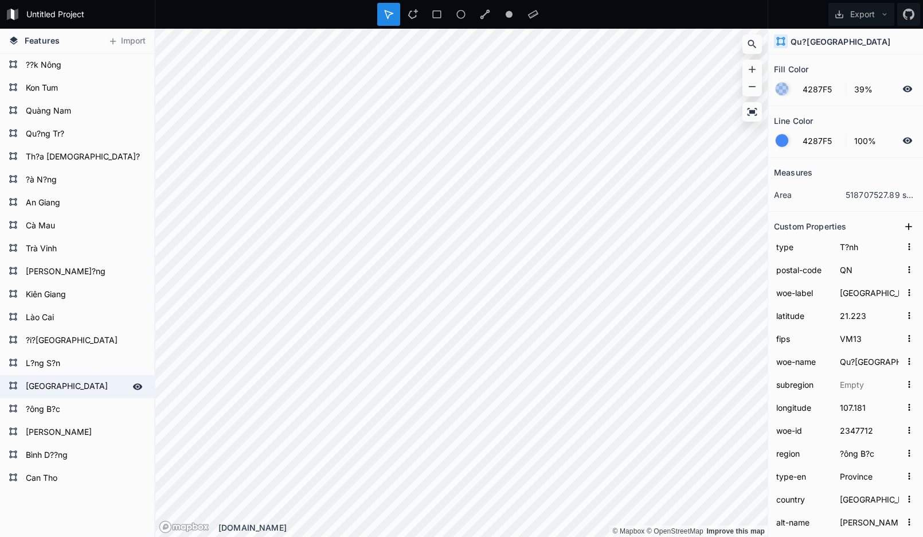
type input "[GEOGRAPHIC_DATA]"
type input "105.215"
type input "2347715"
type input "B?c Trung B?"
type input "Thanh Hoa"
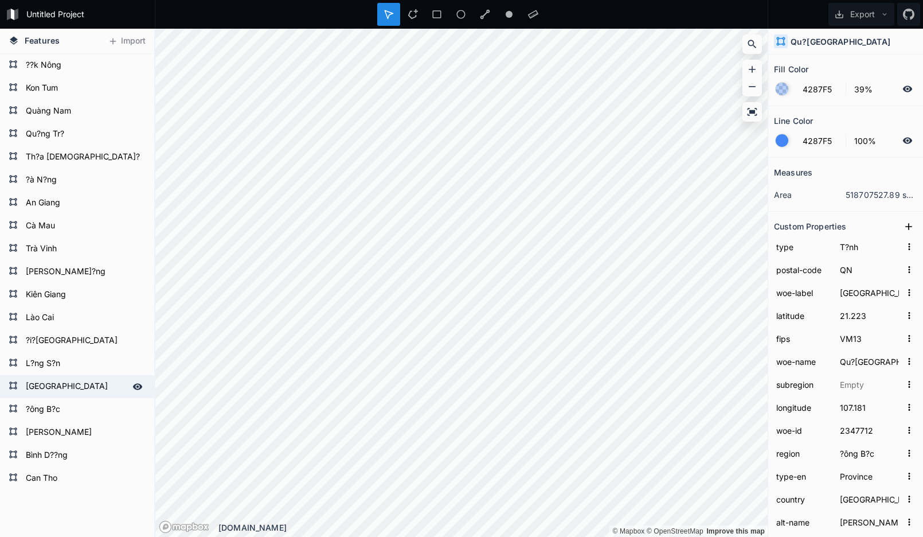
type input "VN.TH"
type input "VN-21"
type input "TH"
type input "vn-th"
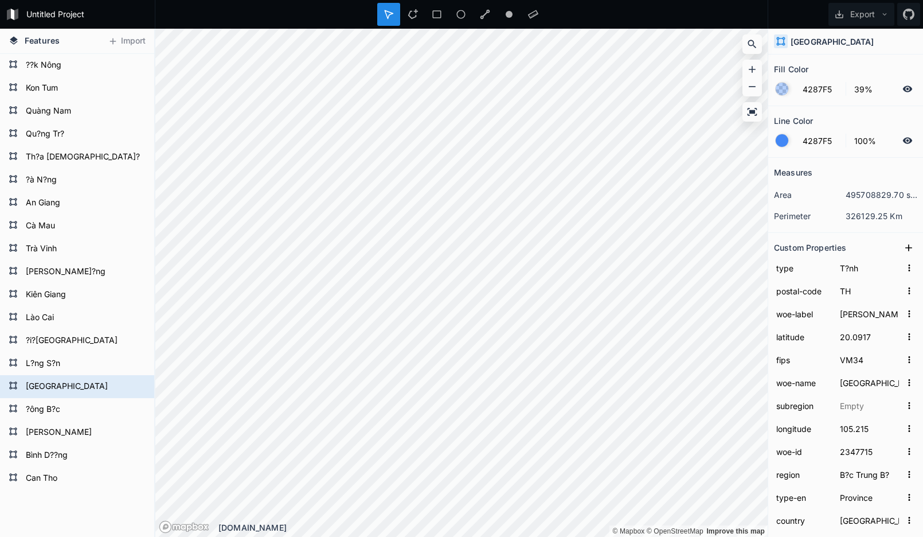
click at [69, 385] on form "[GEOGRAPHIC_DATA]" at bounding box center [83, 386] width 123 height 17
click at [876, 270] on input "T?nh" at bounding box center [870, 267] width 64 height 17
click at [857, 353] on input "VM34" at bounding box center [870, 359] width 64 height 17
click at [860, 420] on input "105.215" at bounding box center [870, 428] width 64 height 17
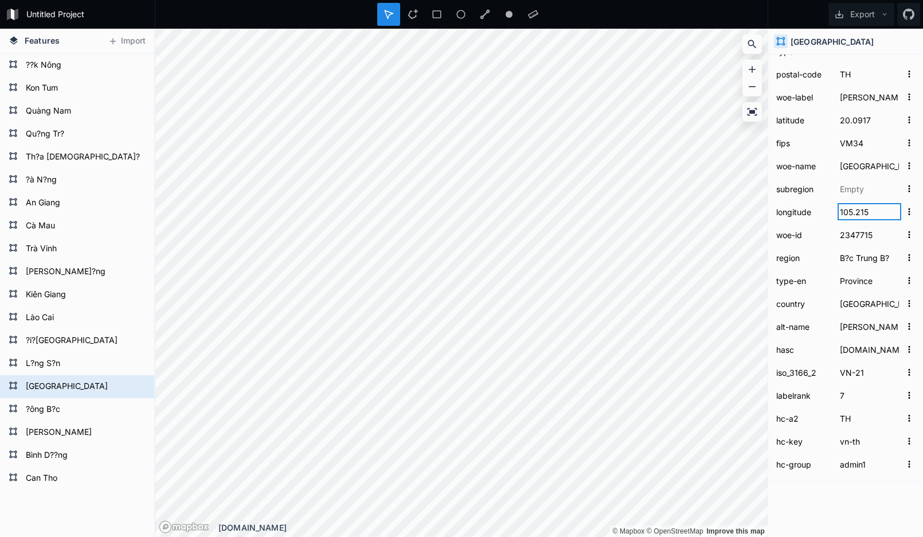
scroll to position [219, 0]
